Goal: Transaction & Acquisition: Book appointment/travel/reservation

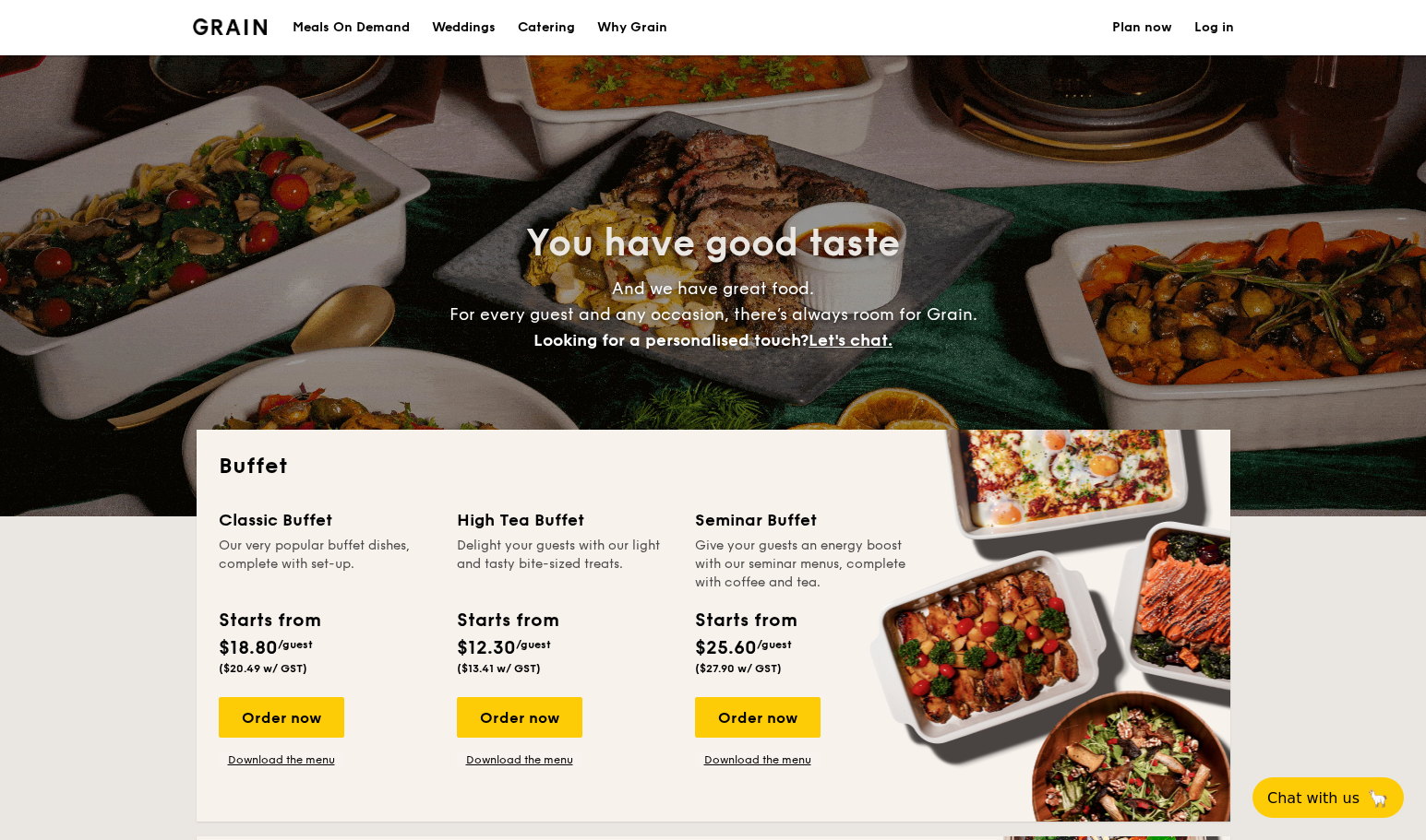
select select
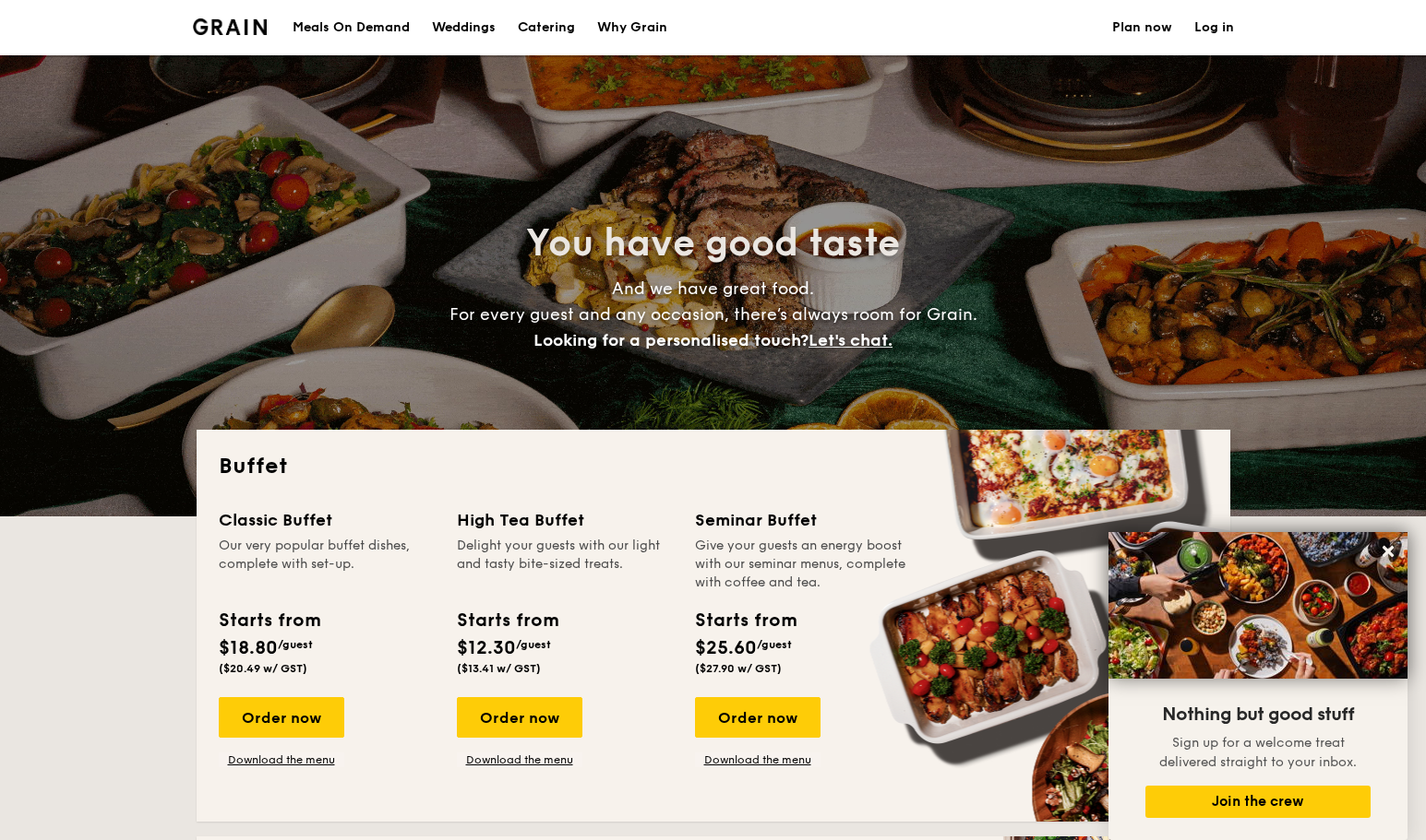
click at [575, 22] on h1 "Catering" at bounding box center [546, 28] width 57 height 55
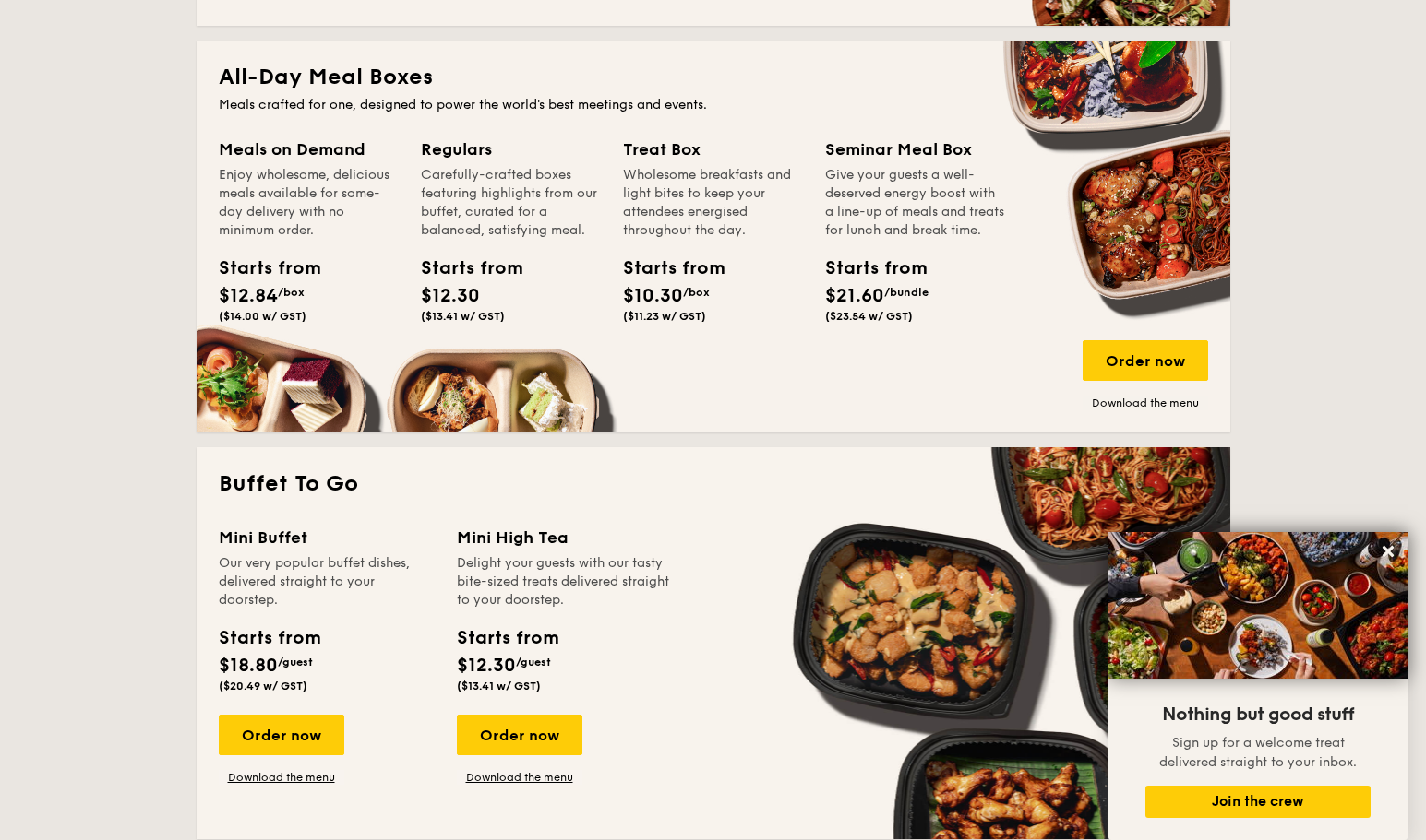
scroll to position [801, 0]
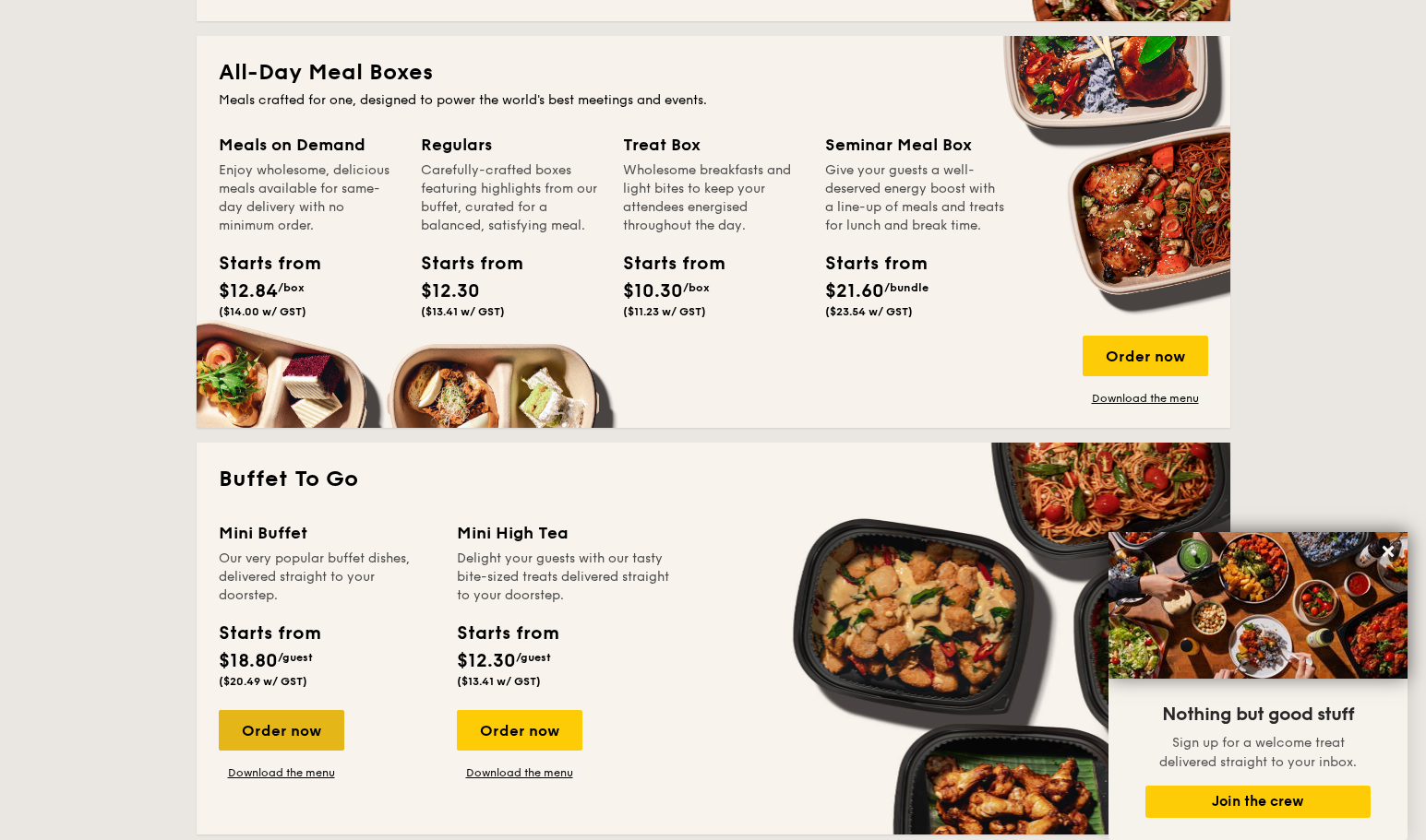
click at [272, 739] on div "Order now" at bounding box center [280, 730] width 125 height 40
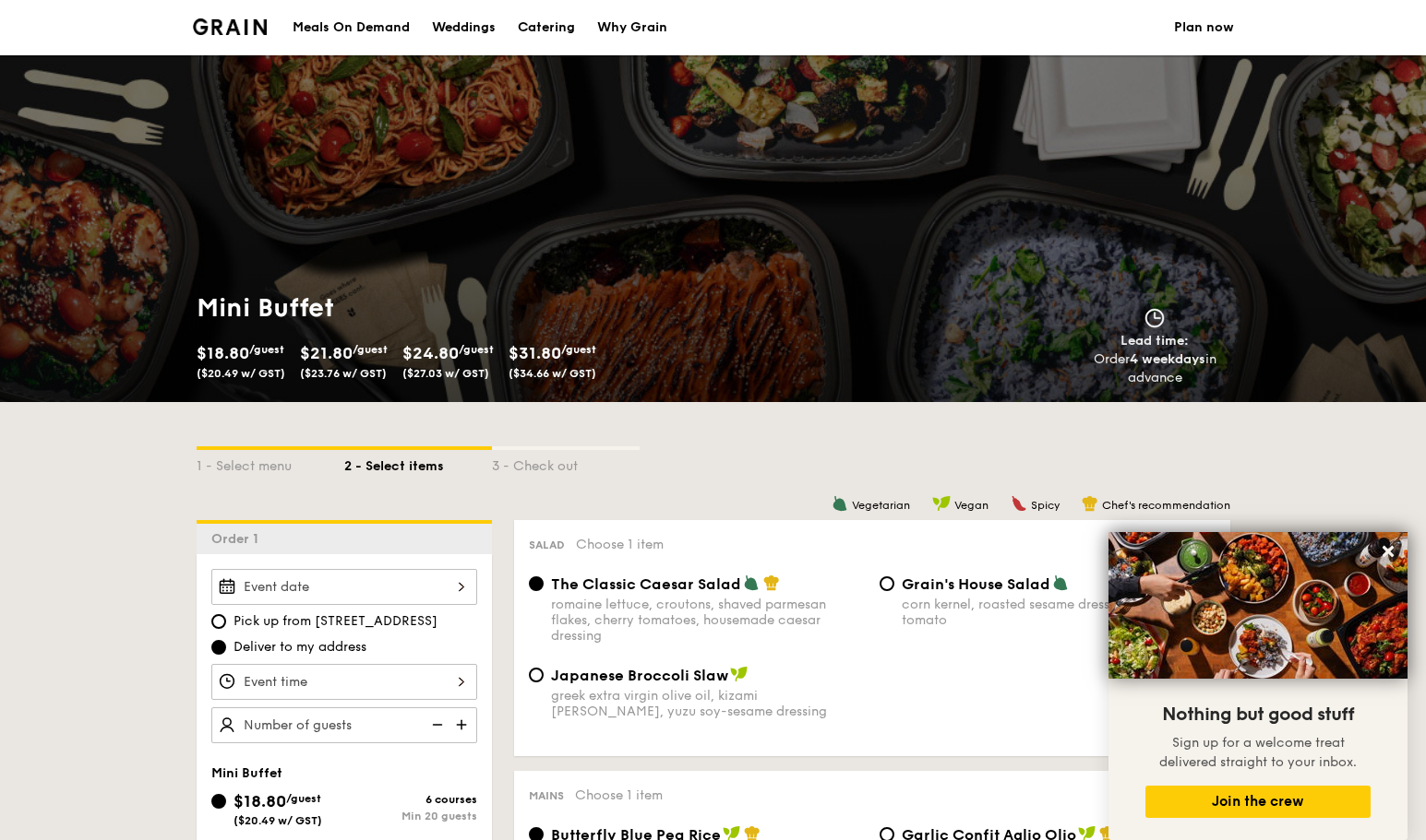
click at [575, 30] on div "Catering" at bounding box center [546, 28] width 57 height 55
select select
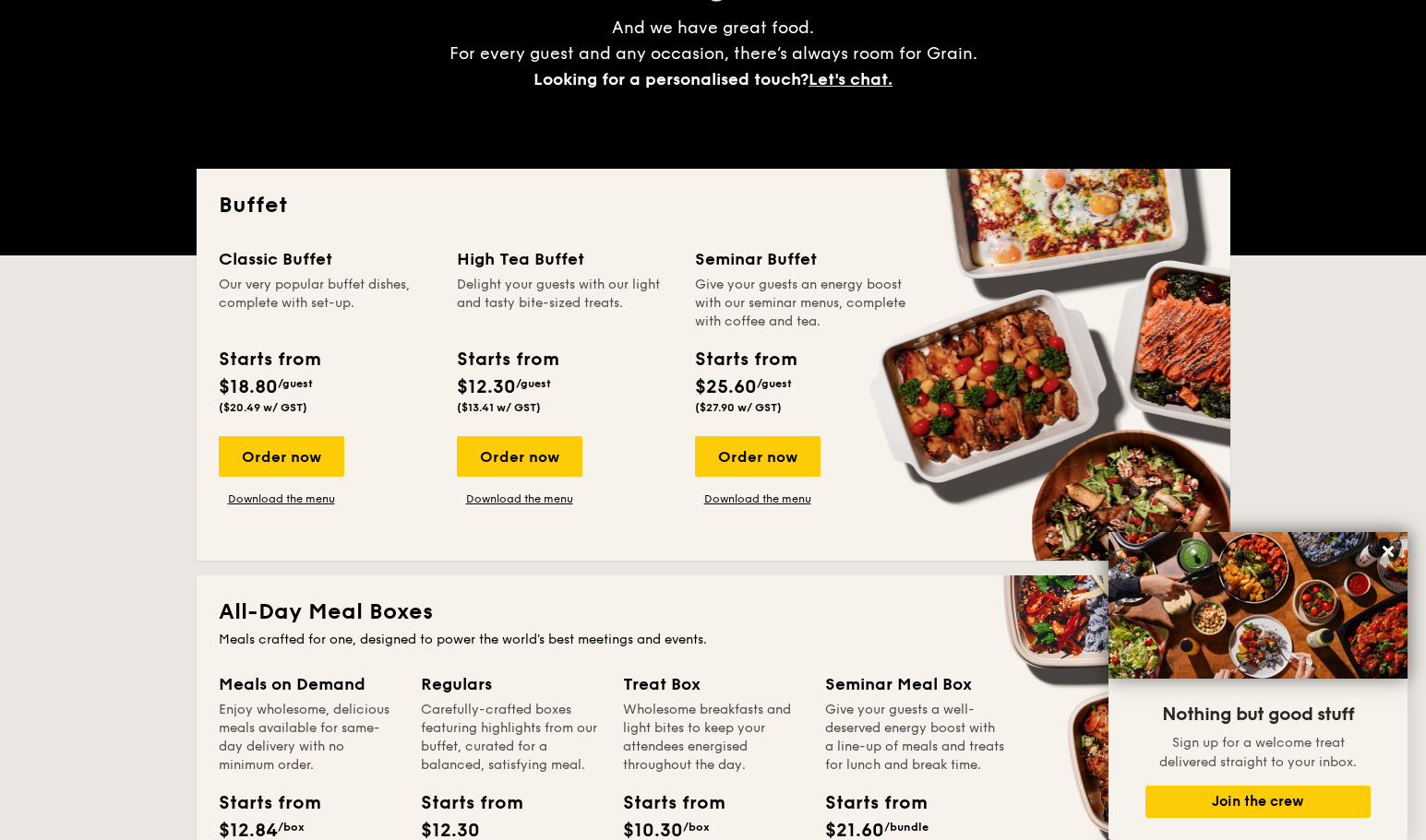
scroll to position [404, 0]
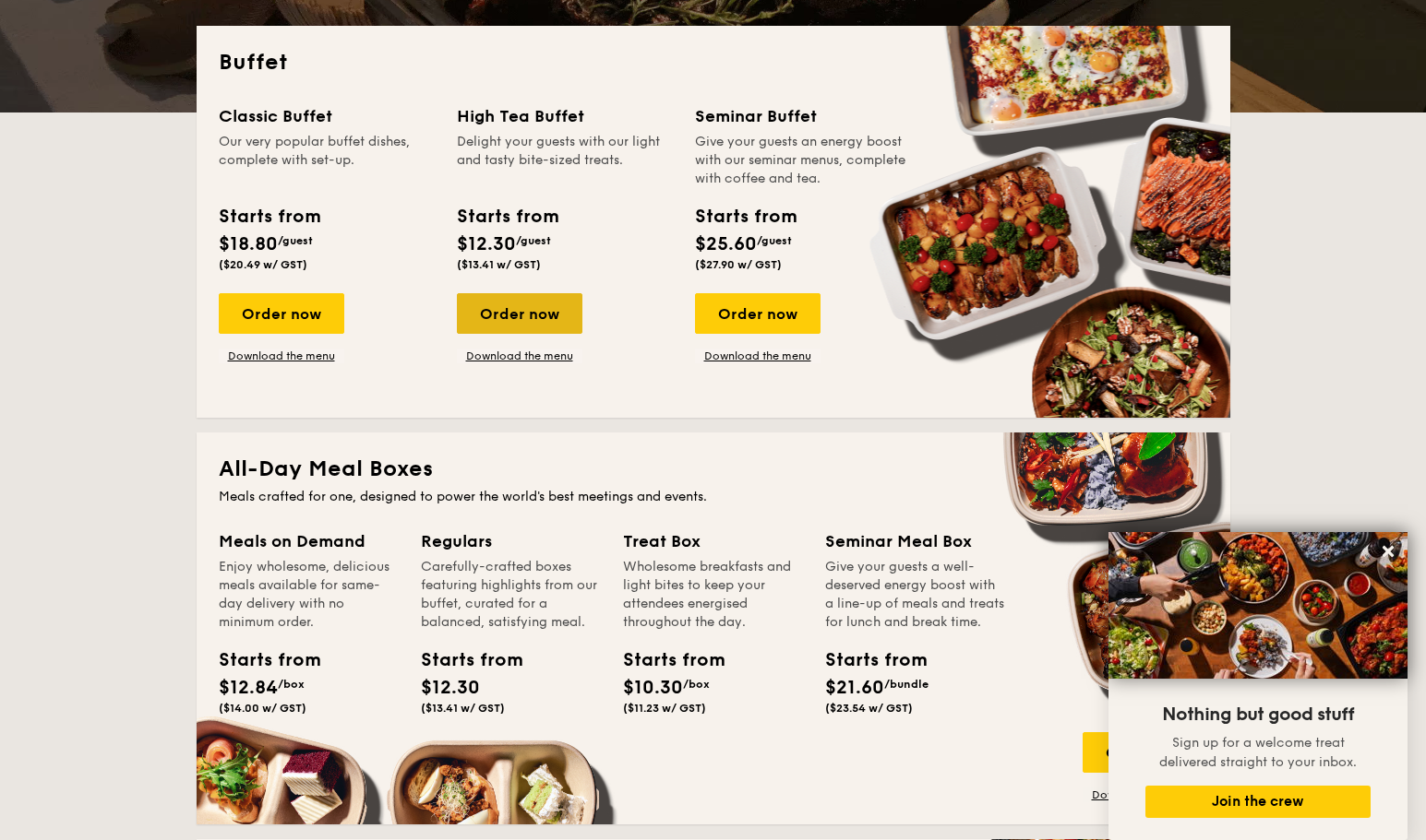
click at [526, 321] on div "Order now" at bounding box center [519, 314] width 125 height 40
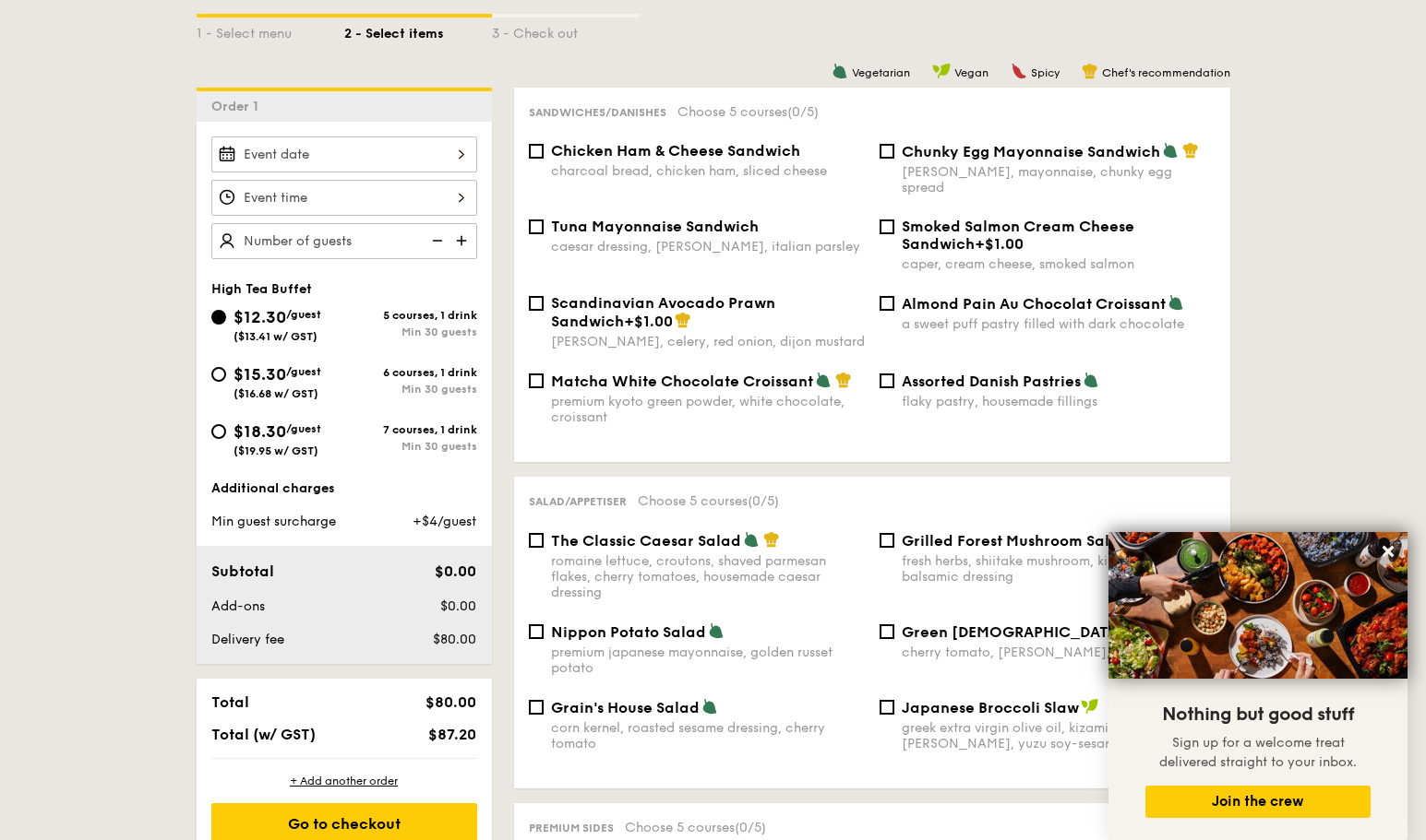
scroll to position [166, 0]
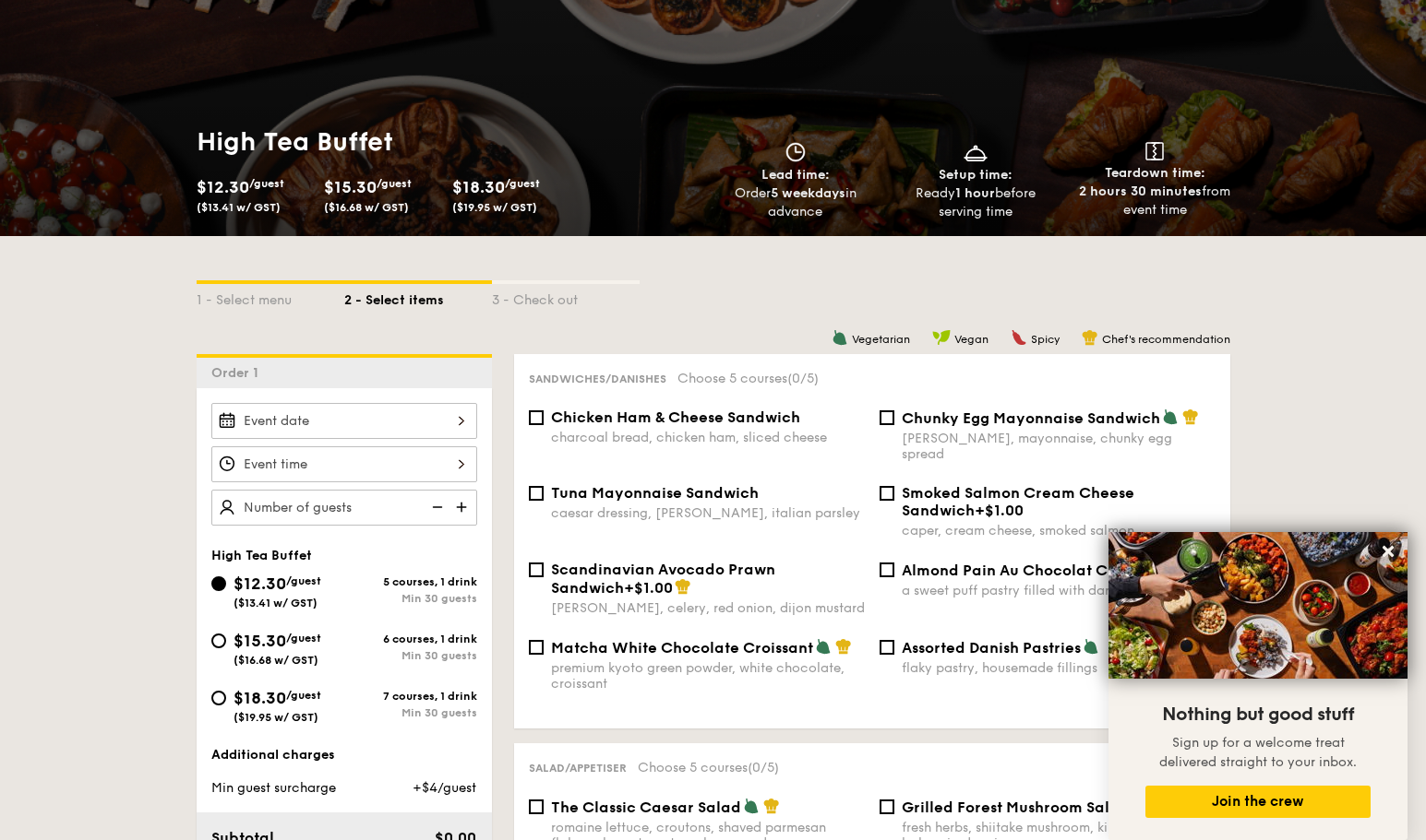
click at [397, 507] on input "text" at bounding box center [345, 508] width 266 height 36
click at [454, 510] on img at bounding box center [463, 507] width 28 height 35
click at [436, 506] on img at bounding box center [435, 507] width 28 height 35
type input "20 guests"
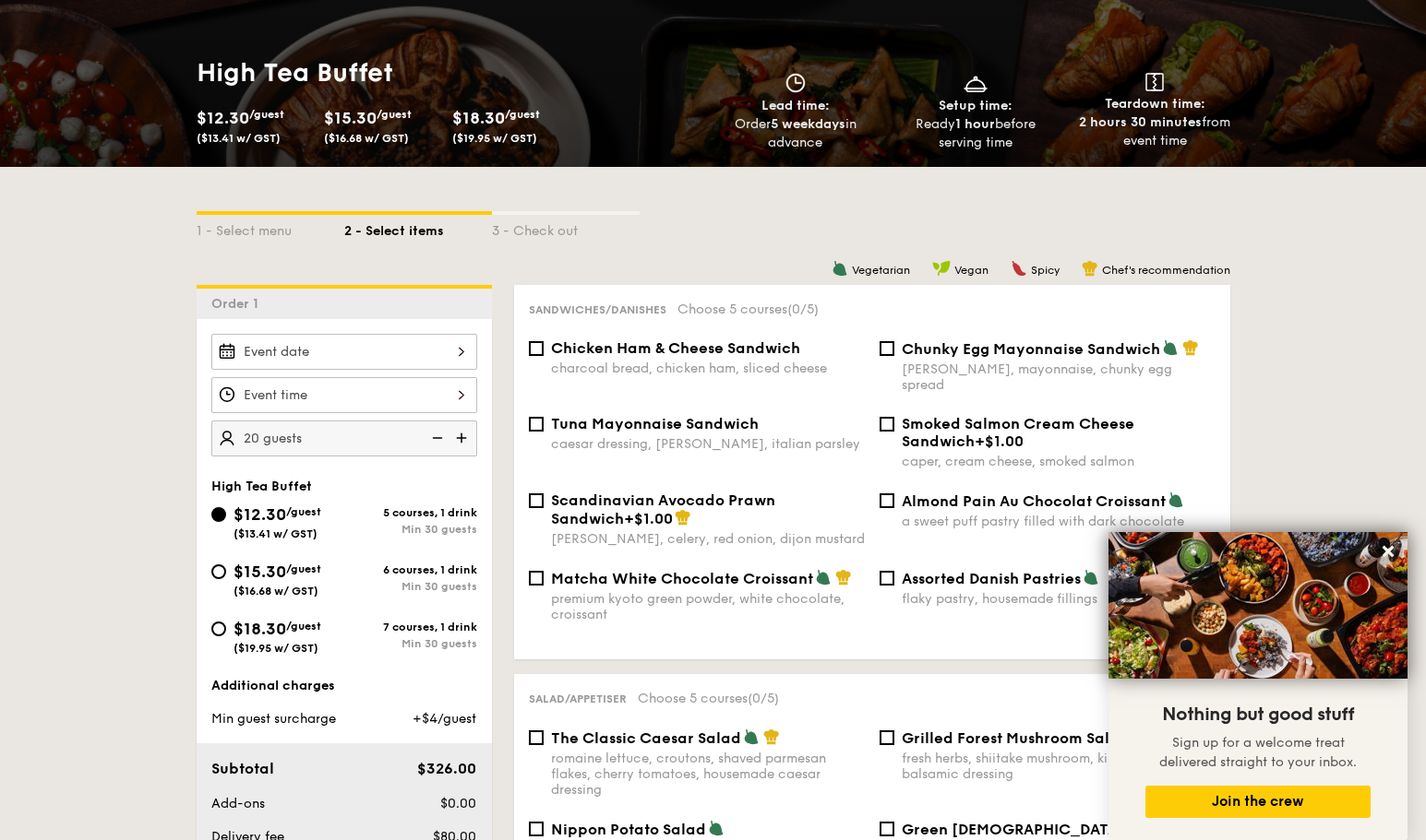
scroll to position [332, 0]
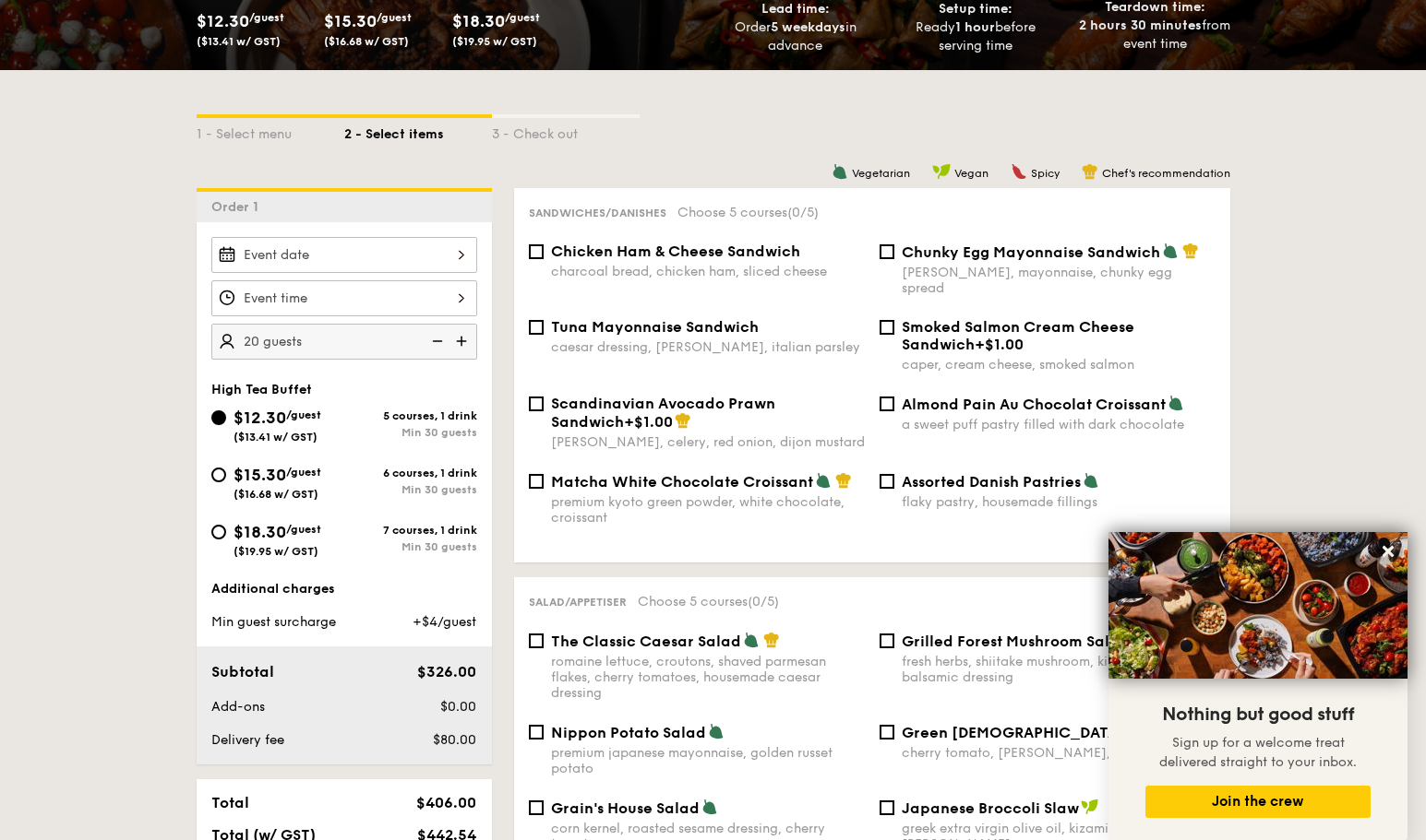
click at [477, 250] on input "$12.30 /guest ($13.41 w/ GST)" at bounding box center [345, 255] width 266 height 36
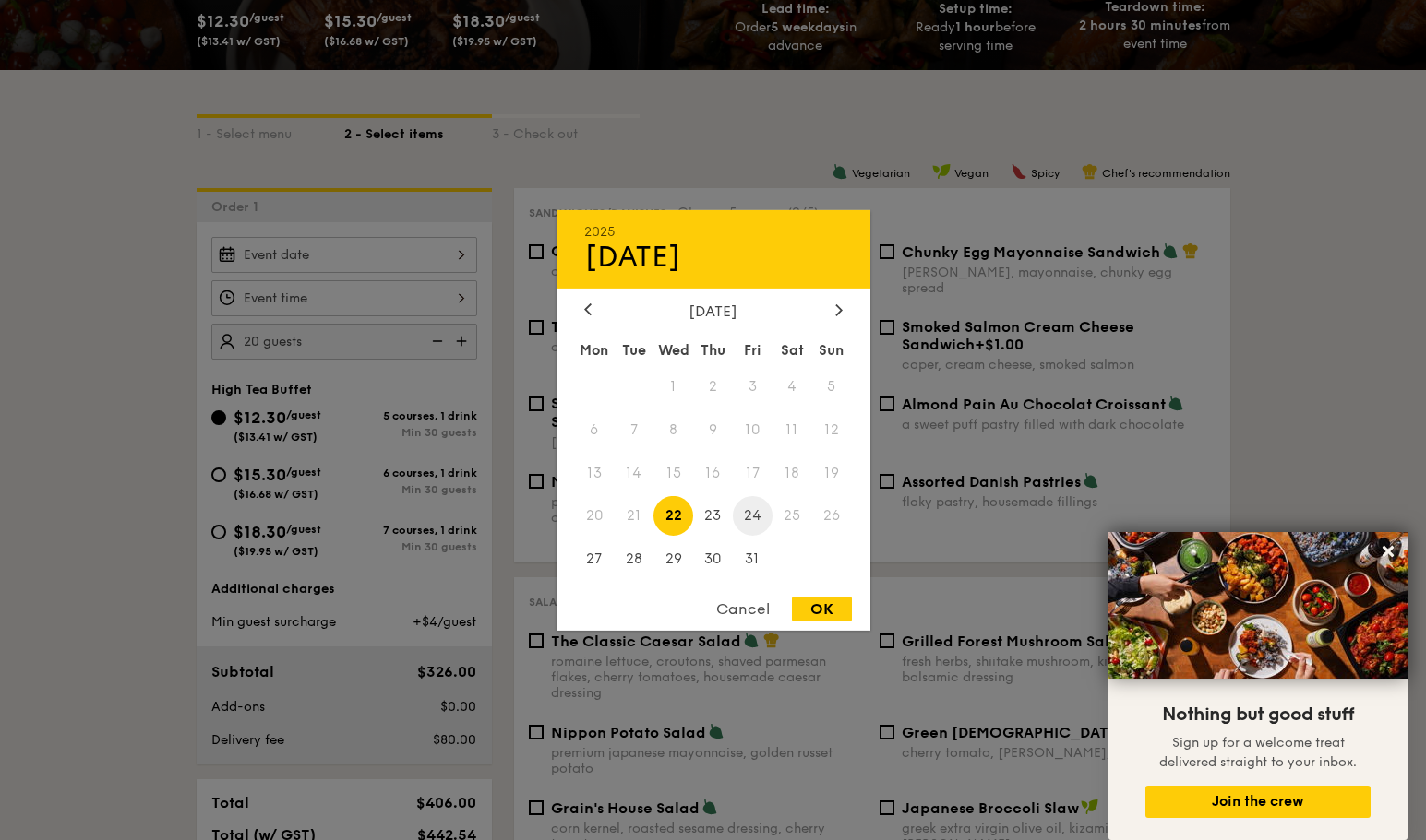
click at [748, 521] on span "24" at bounding box center [751, 516] width 39 height 39
click at [795, 468] on span "18" at bounding box center [791, 472] width 39 height 39
click at [730, 614] on div "Cancel" at bounding box center [743, 609] width 90 height 25
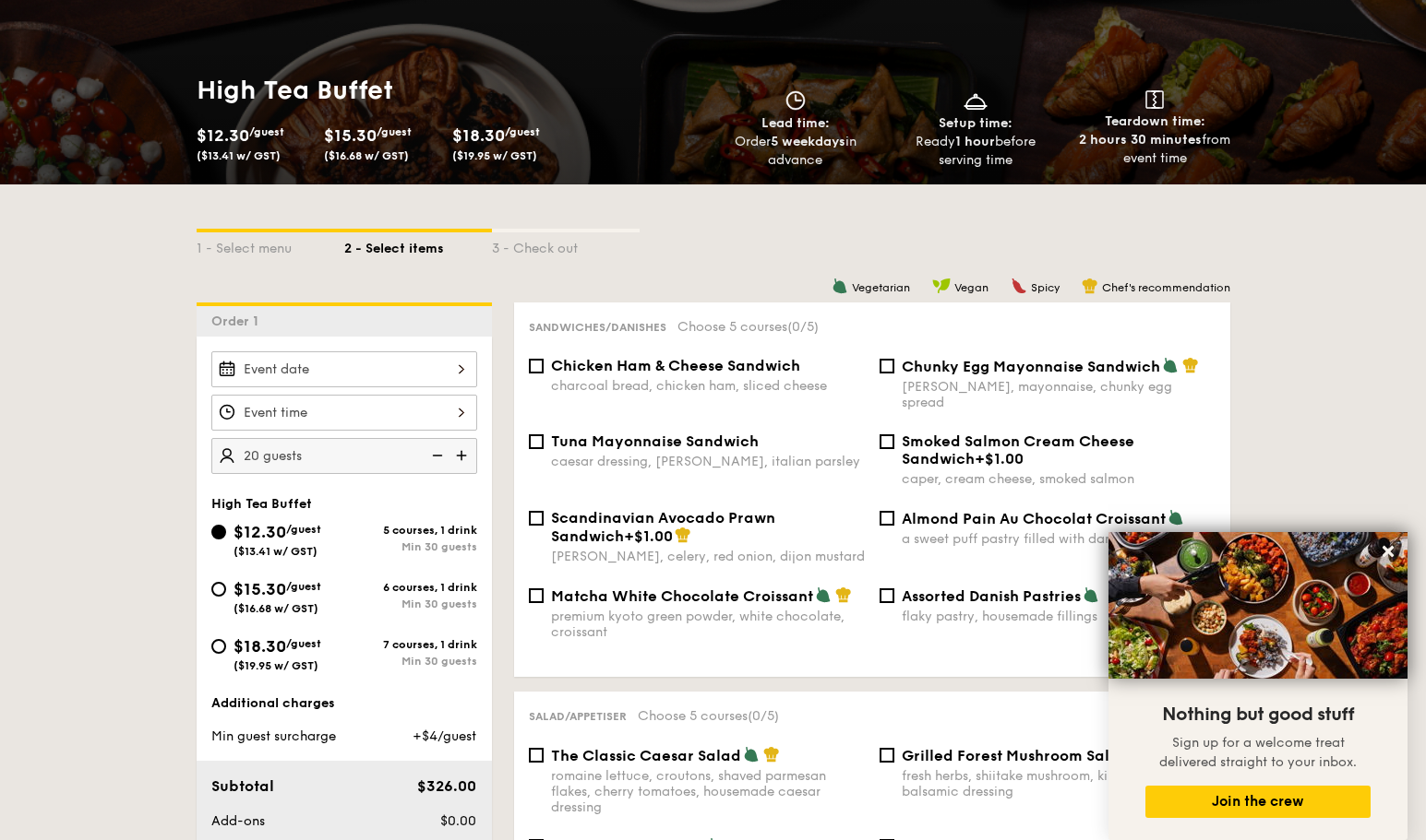
scroll to position [0, 0]
